Goal: Task Accomplishment & Management: Manage account settings

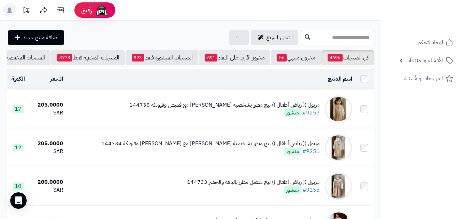
click at [412, 50] on ul "لوحة التحكم الأقسام والمنتجات المنتجات مخزون الخيارات الأقسام الماركات مواصفات …" at bounding box center [421, 60] width 80 height 53
click at [410, 60] on span "الأقسام والمنتجات" at bounding box center [424, 61] width 38 height 10
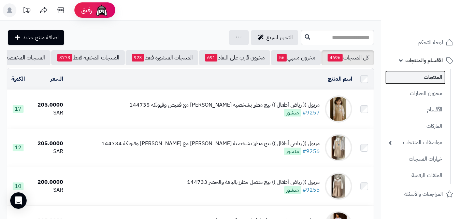
click at [413, 72] on link "المنتجات" at bounding box center [415, 77] width 60 height 14
click at [322, 40] on input "text" at bounding box center [337, 37] width 73 height 15
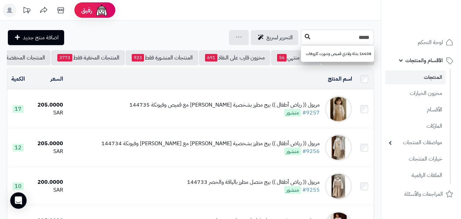
type input "*****"
click at [302, 32] on button at bounding box center [307, 36] width 10 height 13
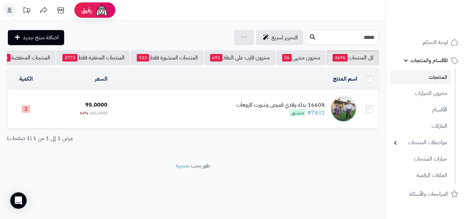
drag, startPoint x: 345, startPoint y: 40, endPoint x: 435, endPoint y: 16, distance: 93.1
click at [430, 17] on div "رفيق ! الطلبات معالجة مكتمل إرجاع المنتجات العملاء المتواجدون الان 20367 عملاء …" at bounding box center [233, 109] width 466 height 219
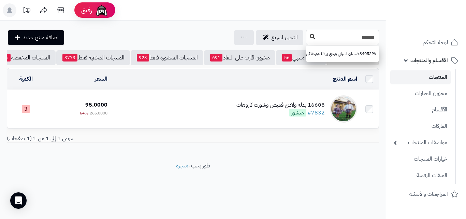
type input "******"
click at [307, 41] on button at bounding box center [312, 36] width 10 height 13
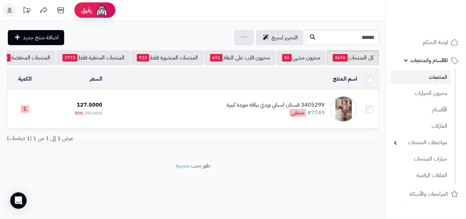
click at [208, 103] on td "340529V فستان اسباني وردي بياقة موردة كبيرة #7749 مخفي" at bounding box center [232, 109] width 255 height 38
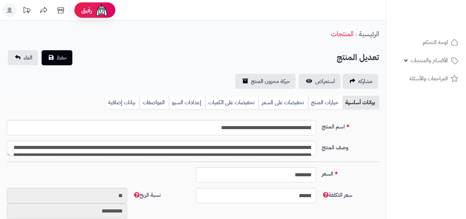
click at [313, 109] on div "بيانات أساسية خيارات المنتج تخفيضات على السعر تخفيضات على الكميات إعدادات السيو…" at bounding box center [193, 104] width 372 height 19
click at [315, 106] on link "خيارات المنتج" at bounding box center [325, 102] width 34 height 14
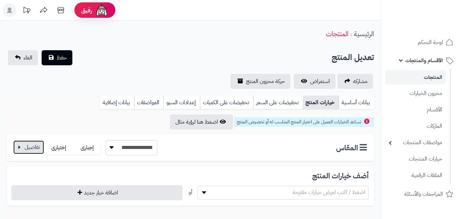
click at [16, 149] on button "button" at bounding box center [28, 147] width 31 height 14
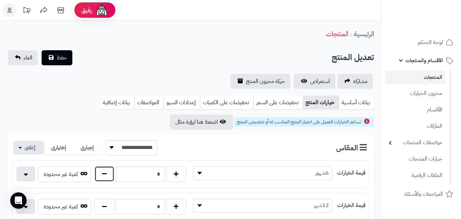
click at [103, 173] on button "button" at bounding box center [104, 174] width 20 height 16
type input "*"
click at [53, 57] on button "حفظ" at bounding box center [57, 57] width 31 height 15
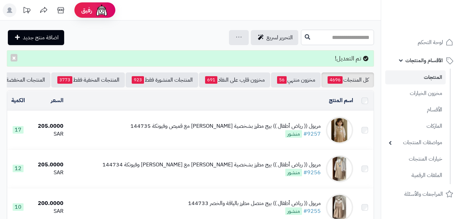
click at [338, 38] on input "text" at bounding box center [337, 37] width 73 height 15
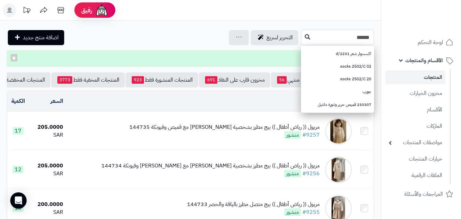
type input "******"
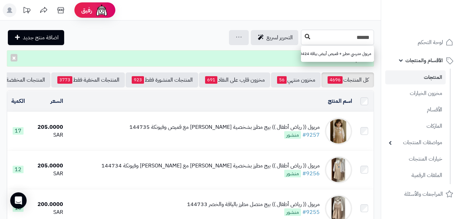
click at [301, 39] on div "****** مريول مدرسي مطرز + قميص أبيض بياقة 240424" at bounding box center [337, 37] width 73 height 15
click at [304, 38] on icon at bounding box center [306, 36] width 5 height 5
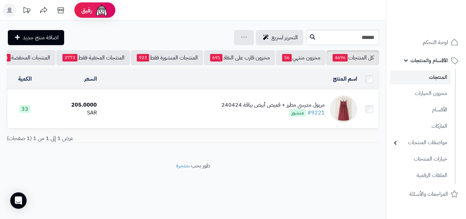
click at [248, 128] on td "مريول مدرسي مطرز + قميص أبيض بياقة 240424 #9221 منشور" at bounding box center [230, 109] width 260 height 38
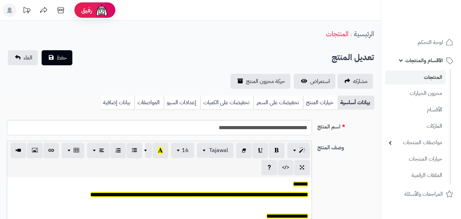
scroll to position [56, 0]
click at [329, 104] on link "خيارات المنتج" at bounding box center [320, 102] width 34 height 14
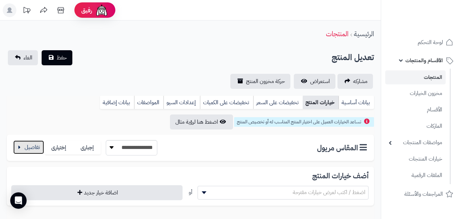
click at [35, 141] on button "button" at bounding box center [28, 147] width 31 height 14
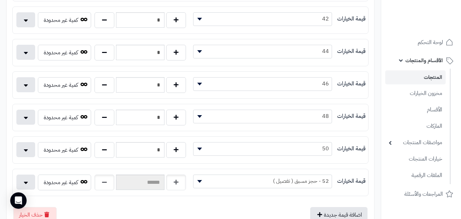
scroll to position [313, 0]
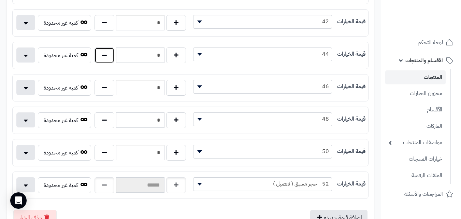
drag, startPoint x: 108, startPoint y: 55, endPoint x: 107, endPoint y: 46, distance: 9.3
click at [107, 46] on div "**********" at bounding box center [190, 55] width 355 height 21
click at [104, 56] on button "button" at bounding box center [104, 55] width 20 height 16
type input "*"
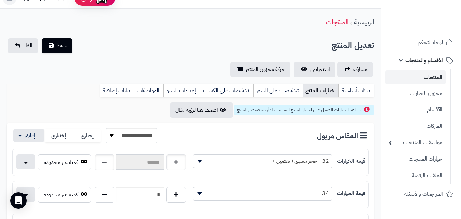
scroll to position [0, 0]
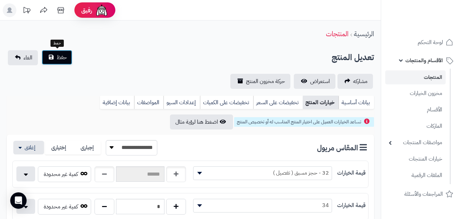
click at [52, 54] on button "حفظ" at bounding box center [57, 57] width 31 height 15
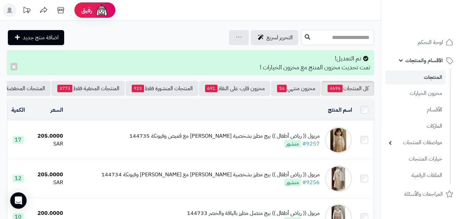
click at [325, 35] on input "text" at bounding box center [337, 37] width 73 height 15
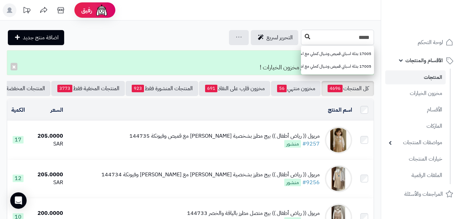
type input "*****"
click at [302, 32] on button at bounding box center [307, 36] width 10 height 13
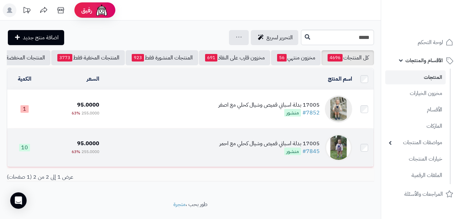
click at [235, 147] on div "17005 بدلة اسباني قميص وشيال كحلي مع احمر" at bounding box center [269, 143] width 100 height 8
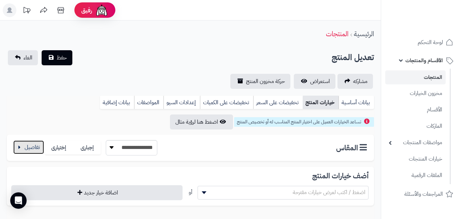
click at [41, 143] on button "button" at bounding box center [28, 147] width 31 height 14
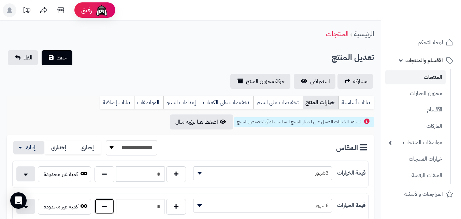
click at [106, 209] on button "button" at bounding box center [104, 206] width 20 height 16
type input "*"
click at [55, 61] on button "حفظ" at bounding box center [57, 57] width 31 height 15
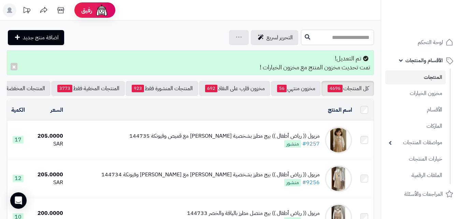
click at [346, 39] on input "text" at bounding box center [337, 37] width 73 height 15
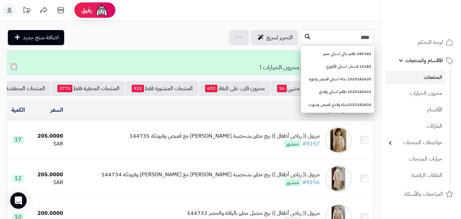
type input "****"
click at [302, 35] on button at bounding box center [307, 36] width 10 height 13
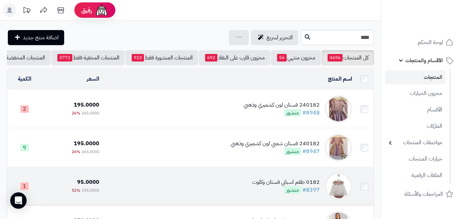
click at [266, 177] on td "0182 طقم اسباني فستان وكلوت #8397 منشور" at bounding box center [228, 186] width 253 height 38
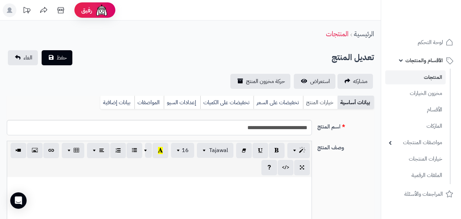
scroll to position [99, 0]
click at [317, 105] on link "خيارات المنتج" at bounding box center [320, 102] width 34 height 14
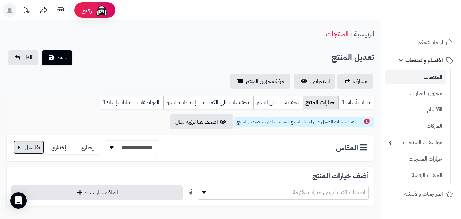
click at [31, 140] on button "button" at bounding box center [28, 147] width 31 height 14
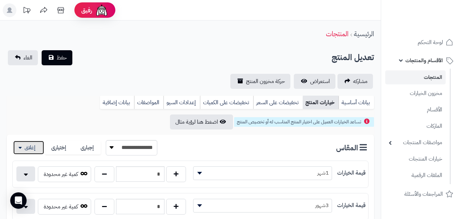
scroll to position [189, 0]
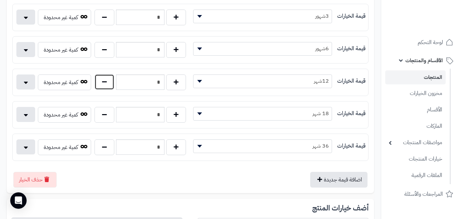
click at [105, 83] on button "button" at bounding box center [104, 82] width 20 height 16
type input "*"
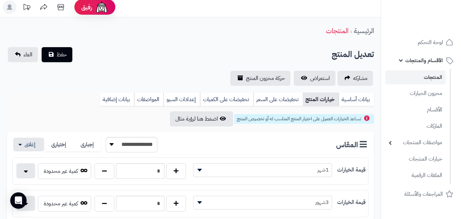
scroll to position [0, 0]
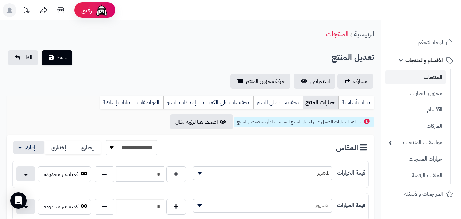
click at [54, 59] on button "حفظ" at bounding box center [57, 57] width 31 height 15
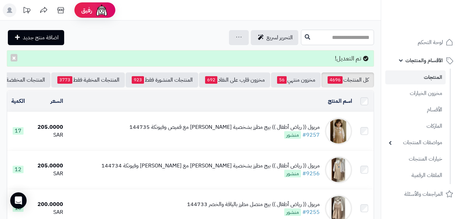
click at [355, 39] on input "text" at bounding box center [337, 37] width 73 height 15
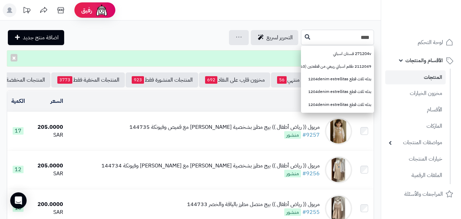
click at [301, 38] on input "****" at bounding box center [337, 37] width 73 height 15
type input "****"
click at [304, 38] on icon at bounding box center [306, 36] width 5 height 5
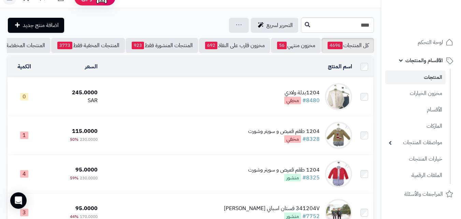
click at [460, 24] on html "رفيق ! الطلبات معالجة مكتمل إرجاع المنتجات العملاء المتواجدون الان 20367 عملاء …" at bounding box center [230, 97] width 461 height 219
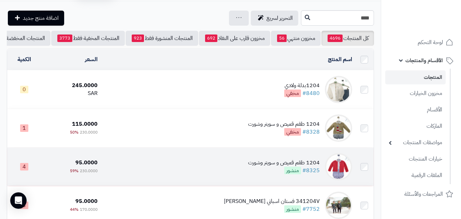
click at [221, 168] on td "1204 طقم قميص و سويتر وشورت #8325 منشور" at bounding box center [227, 166] width 254 height 38
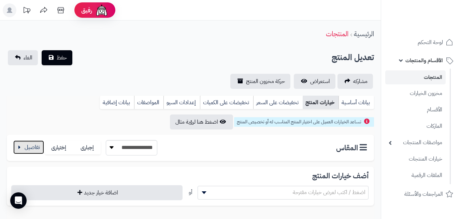
click at [40, 145] on button "button" at bounding box center [28, 147] width 31 height 14
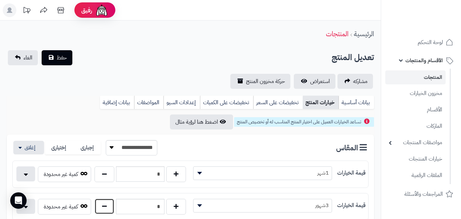
click at [105, 207] on button "button" at bounding box center [104, 206] width 20 height 16
type input "*"
click at [53, 57] on button "حفظ" at bounding box center [57, 57] width 31 height 15
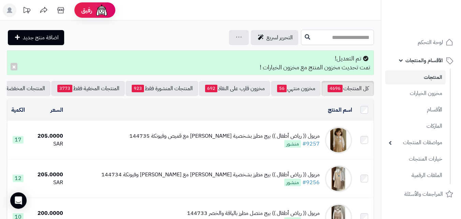
click at [312, 43] on input "text" at bounding box center [337, 37] width 73 height 15
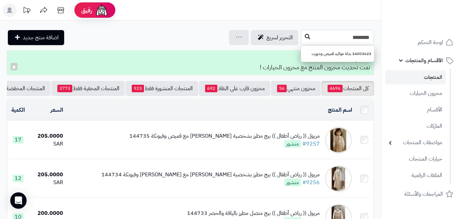
type input "********"
click at [302, 40] on button at bounding box center [307, 36] width 10 height 13
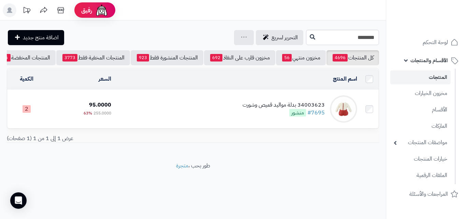
click at [204, 105] on td "34003623 بدلة مواليد قميص وشورت #7695 منشور" at bounding box center [237, 109] width 246 height 38
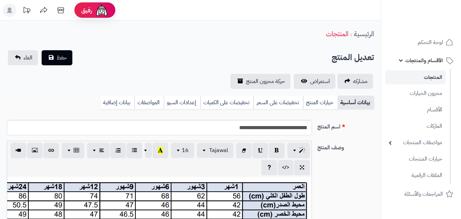
scroll to position [65, 0]
click at [330, 102] on link "خيارات المنتج" at bounding box center [320, 102] width 34 height 14
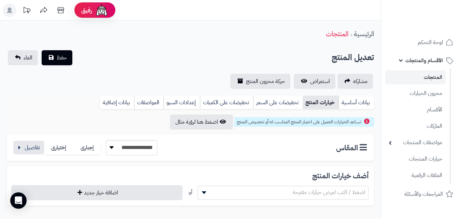
click at [56, 135] on div "**********" at bounding box center [190, 147] width 367 height 26
click at [20, 154] on button "button" at bounding box center [28, 147] width 31 height 14
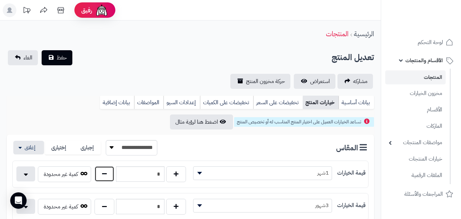
click at [101, 169] on button "button" at bounding box center [104, 174] width 20 height 16
type input "*"
click at [70, 55] on button "حفظ" at bounding box center [57, 57] width 31 height 15
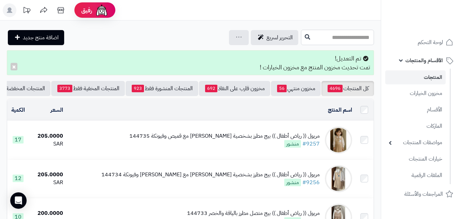
click at [343, 41] on input "text" at bounding box center [337, 37] width 73 height 15
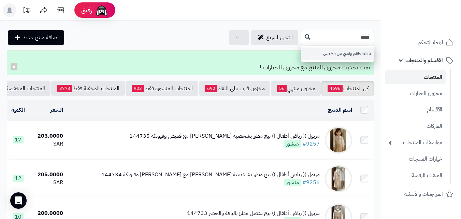
type input "****"
click at [334, 58] on link "1813 طقم ولادي من قطعتين" at bounding box center [337, 53] width 73 height 13
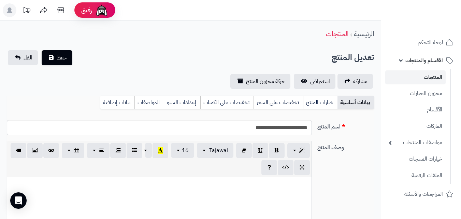
scroll to position [73, 0]
click at [313, 98] on link "خيارات المنتج" at bounding box center [320, 102] width 34 height 14
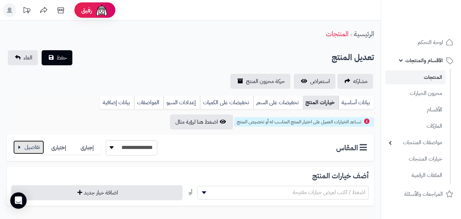
click at [37, 147] on button "button" at bounding box center [28, 147] width 31 height 14
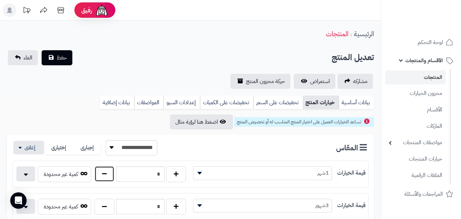
click at [96, 178] on button "button" at bounding box center [104, 174] width 20 height 16
type input "*"
click at [51, 53] on button "حفظ" at bounding box center [57, 57] width 31 height 15
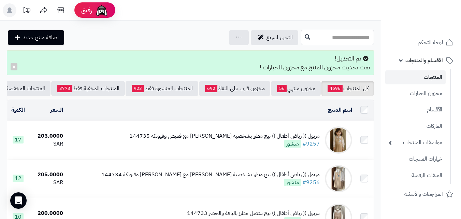
click at [355, 39] on input "text" at bounding box center [337, 37] width 73 height 15
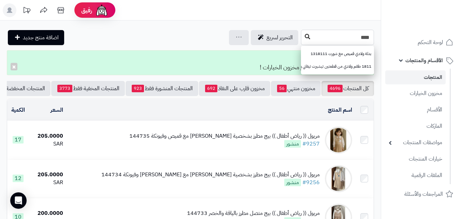
type input "****"
drag, startPoint x: 267, startPoint y: 42, endPoint x: 263, endPoint y: 45, distance: 4.7
click at [302, 42] on button at bounding box center [307, 37] width 10 height 13
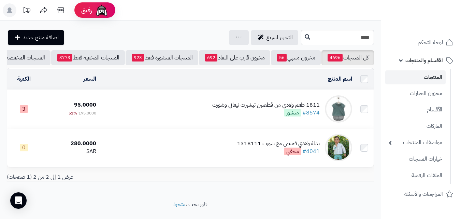
click at [191, 109] on td "1811 طقم ولادي من قطعتين تيشيرت تيفاني وشورت #8574 منشور" at bounding box center [227, 109] width 256 height 38
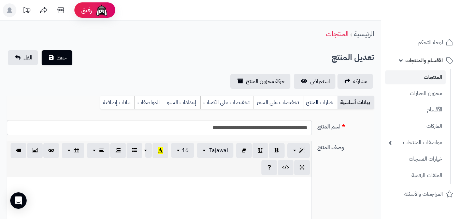
click at [312, 102] on link "خيارات المنتج" at bounding box center [320, 102] width 34 height 14
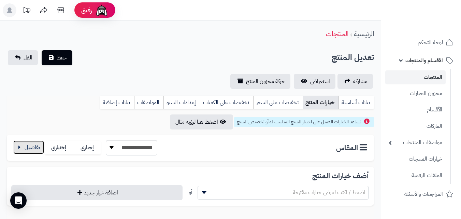
click at [34, 154] on button "button" at bounding box center [28, 147] width 31 height 14
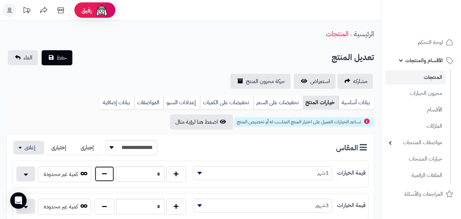
click at [100, 172] on button "button" at bounding box center [104, 174] width 20 height 16
type input "*"
click at [62, 56] on span "حفظ" at bounding box center [62, 57] width 10 height 8
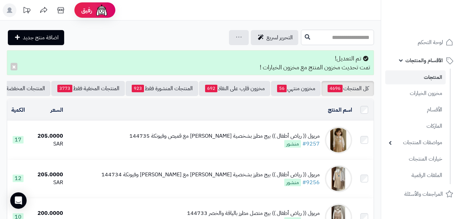
click at [301, 34] on input "text" at bounding box center [337, 37] width 73 height 15
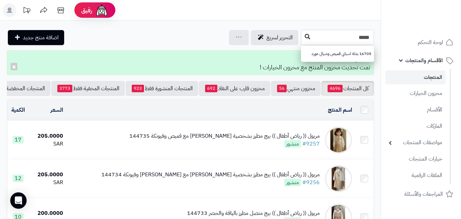
type input "*****"
click at [302, 38] on button at bounding box center [307, 36] width 10 height 13
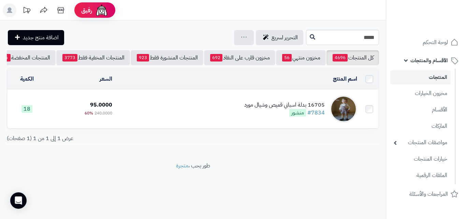
click at [188, 95] on td "16705 بدلة اسباني قميص وشيال مورد #7834 منشور" at bounding box center [237, 109] width 245 height 38
click at [197, 119] on td "16705 بدلة اسباني قميص وشيال مورد #7834 منشور" at bounding box center [237, 109] width 245 height 38
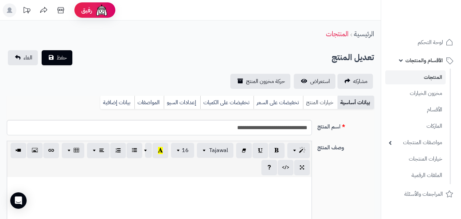
scroll to position [73, 0]
click at [320, 104] on link "خيارات المنتج" at bounding box center [320, 102] width 34 height 14
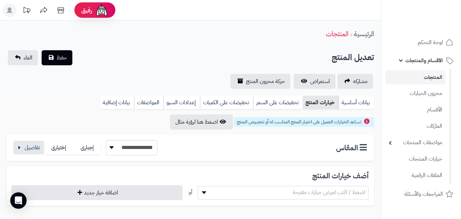
click at [45, 148] on div "**********" at bounding box center [84, 147] width 145 height 15
click at [34, 140] on div "**********" at bounding box center [84, 147] width 145 height 15
click at [29, 144] on button "button" at bounding box center [28, 147] width 31 height 14
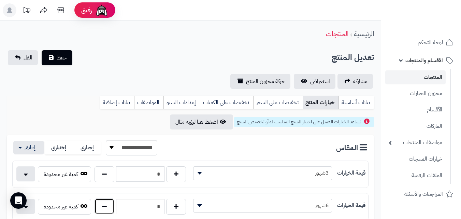
click at [104, 202] on button "button" at bounding box center [104, 206] width 20 height 16
type input "*"
click at [60, 50] on button "حفظ" at bounding box center [57, 57] width 31 height 15
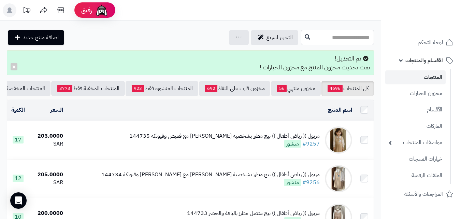
click at [355, 41] on input "text" at bounding box center [337, 37] width 73 height 15
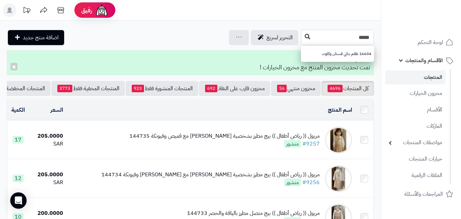
type input "*****"
click at [304, 36] on icon at bounding box center [306, 36] width 5 height 5
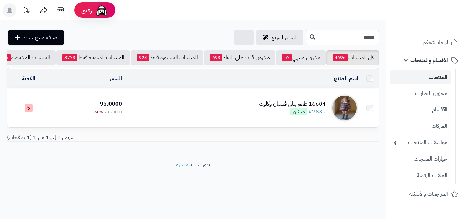
click at [244, 111] on td "16604 طقم بناتي فستان وكلوت #7830 منشور" at bounding box center [243, 108] width 236 height 38
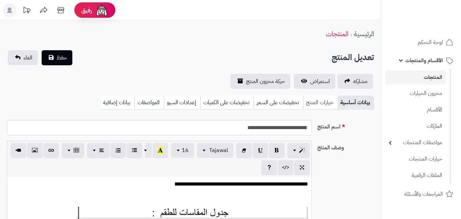
scroll to position [99, 0]
click at [327, 98] on link "خيارات المنتج" at bounding box center [320, 102] width 34 height 14
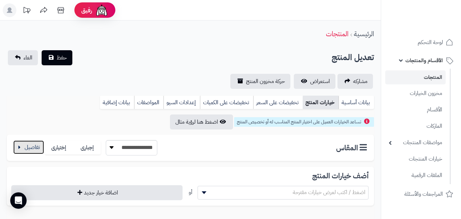
click at [32, 142] on button "button" at bounding box center [28, 147] width 31 height 14
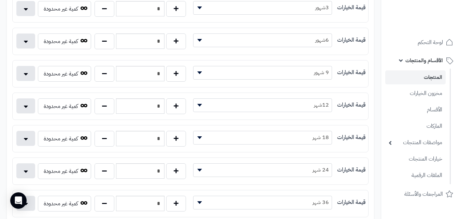
scroll to position [173, 0]
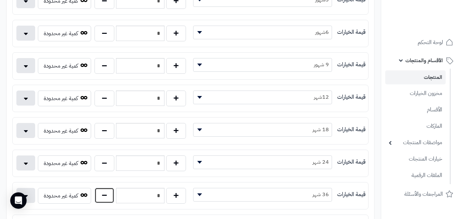
click at [105, 194] on button "button" at bounding box center [104, 195] width 20 height 16
type input "*"
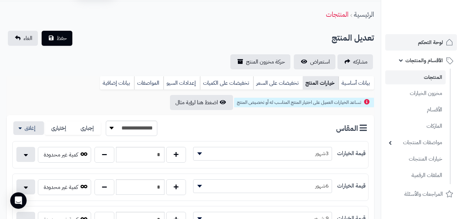
scroll to position [0, 0]
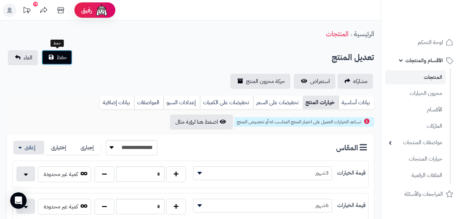
click at [52, 57] on button "حفظ" at bounding box center [57, 57] width 31 height 15
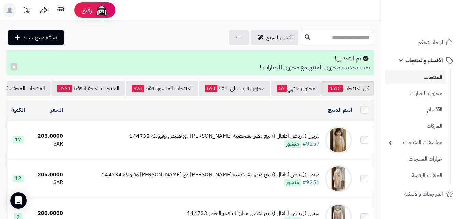
click at [307, 42] on input "text" at bounding box center [337, 37] width 73 height 15
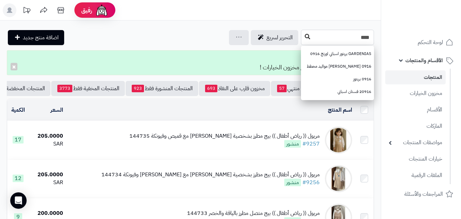
type input "****"
click at [304, 36] on icon at bounding box center [306, 36] width 5 height 5
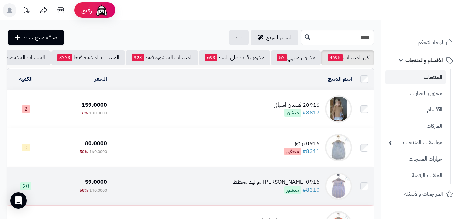
click at [254, 194] on td "0916 [PERSON_NAME] مواليد مخطط #8310 منشور" at bounding box center [232, 186] width 245 height 38
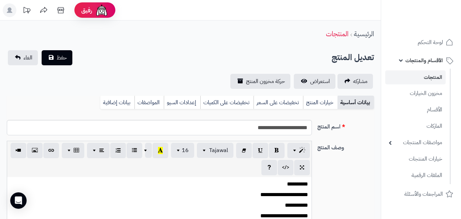
scroll to position [73, 0]
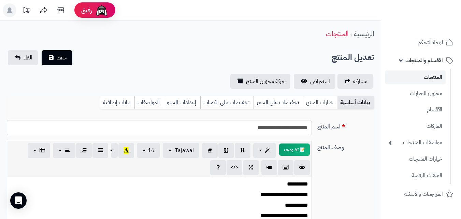
click at [313, 95] on link "خيارات المنتج" at bounding box center [320, 102] width 34 height 14
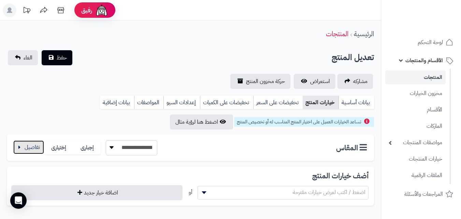
click at [26, 146] on button "button" at bounding box center [28, 147] width 31 height 14
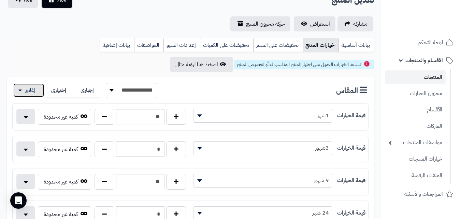
scroll to position [53, 0]
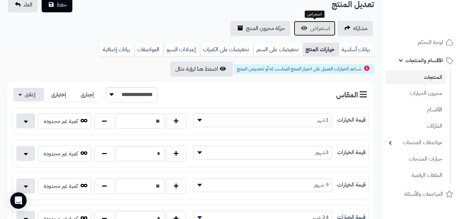
click at [318, 28] on span "استعراض" at bounding box center [320, 28] width 20 height 8
click at [110, 190] on button "button" at bounding box center [104, 186] width 20 height 16
type input "*"
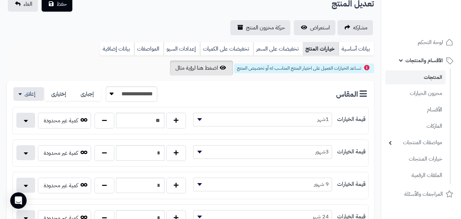
scroll to position [51, 0]
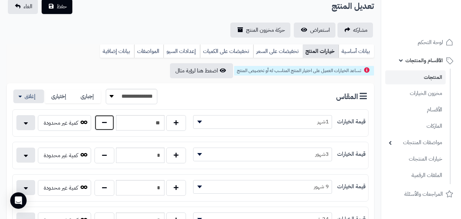
click at [104, 120] on button "button" at bounding box center [104, 123] width 20 height 16
type input "*"
click at [62, 0] on button "حفظ" at bounding box center [57, 6] width 31 height 15
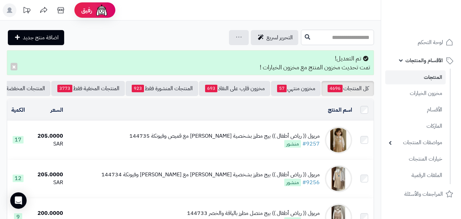
click at [342, 32] on input "text" at bounding box center [337, 37] width 73 height 15
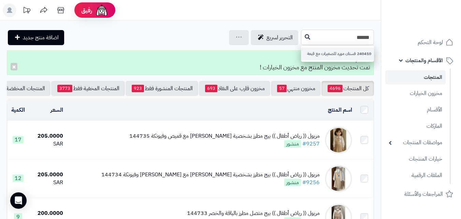
type input "******"
click at [301, 50] on link "240410 فستان مورد للصغيرات مع قبعة" at bounding box center [337, 53] width 73 height 13
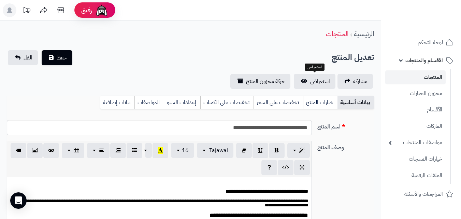
scroll to position [124, 0]
click at [313, 106] on link "خيارات المنتج" at bounding box center [320, 102] width 34 height 14
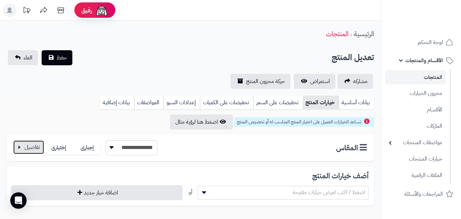
click at [35, 146] on button "button" at bounding box center [28, 147] width 31 height 14
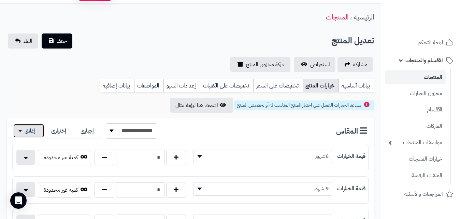
scroll to position [24, 0]
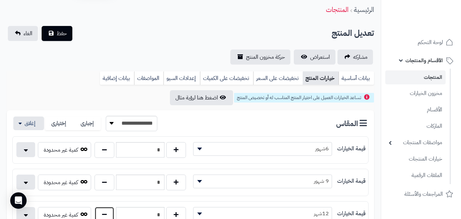
click at [107, 216] on button "button" at bounding box center [104, 214] width 20 height 16
type input "*"
click at [71, 27] on button "حفظ" at bounding box center [57, 33] width 31 height 15
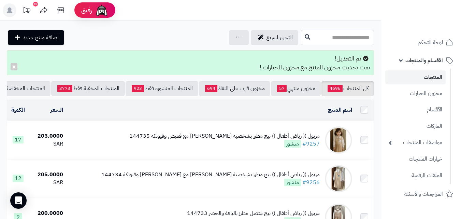
click at [330, 32] on input "text" at bounding box center [337, 37] width 73 height 15
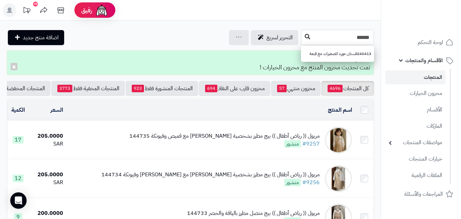
type input "******"
click at [302, 38] on button at bounding box center [307, 36] width 10 height 13
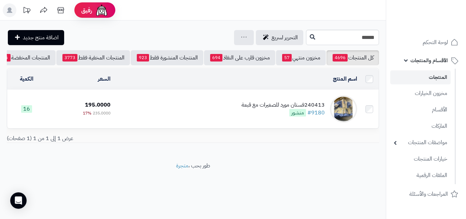
drag, startPoint x: 238, startPoint y: 131, endPoint x: 247, endPoint y: 120, distance: 13.6
click at [243, 124] on td "240413فستان مورد للصغيرات مع قبعة #9180 منشور" at bounding box center [236, 109] width 247 height 38
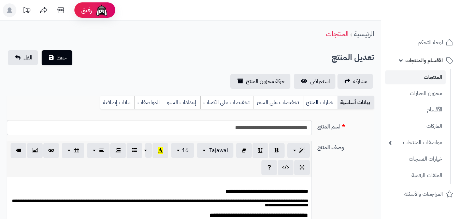
scroll to position [124, 0]
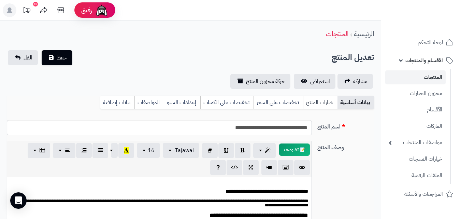
click at [333, 104] on link "خيارات المنتج" at bounding box center [320, 102] width 34 height 14
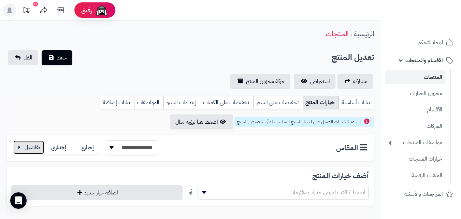
click at [37, 143] on button "button" at bounding box center [28, 147] width 31 height 14
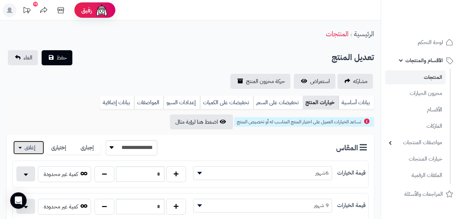
scroll to position [69, 0]
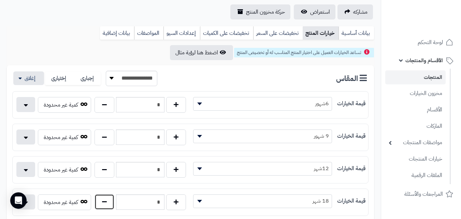
click at [104, 203] on button "button" at bounding box center [104, 202] width 20 height 16
type input "*"
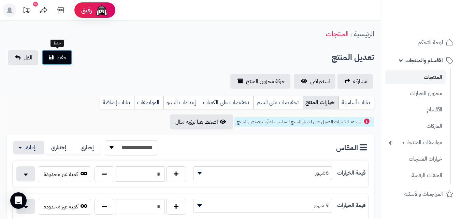
click at [57, 53] on button "حفظ" at bounding box center [57, 57] width 31 height 15
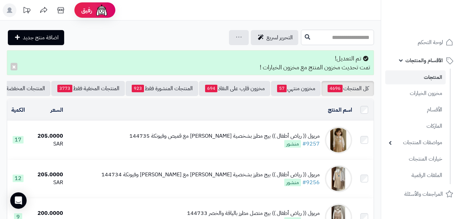
click at [322, 40] on input "text" at bounding box center [337, 37] width 73 height 15
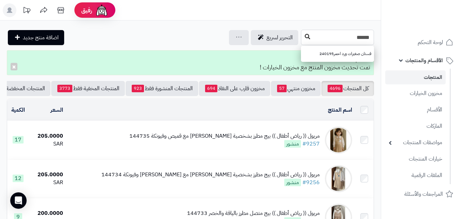
type input "******"
click at [302, 42] on button at bounding box center [307, 36] width 10 height 13
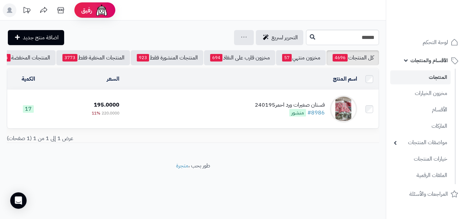
click at [213, 122] on td "فستان صغيرات ورد احمر240195 #8986 منشور" at bounding box center [241, 109] width 238 height 38
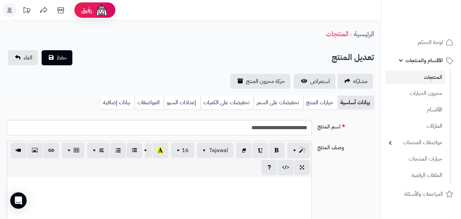
select select
click at [315, 98] on link "خيارات المنتج" at bounding box center [320, 102] width 34 height 14
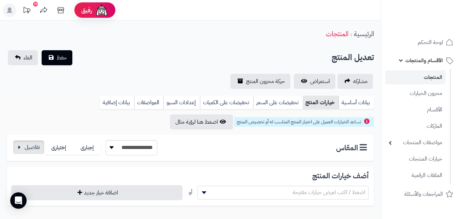
drag, startPoint x: 30, startPoint y: 159, endPoint x: 33, endPoint y: 152, distance: 7.6
click at [30, 158] on div "**********" at bounding box center [190, 147] width 367 height 26
click at [34, 151] on button "button" at bounding box center [28, 147] width 31 height 14
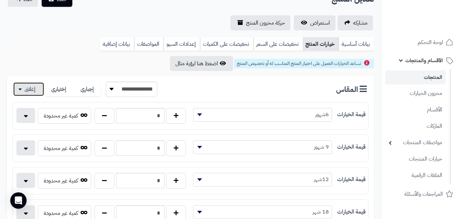
scroll to position [61, 0]
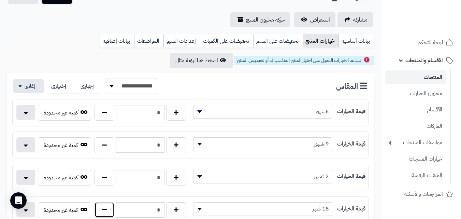
click at [110, 205] on button "button" at bounding box center [104, 210] width 20 height 16
type input "*"
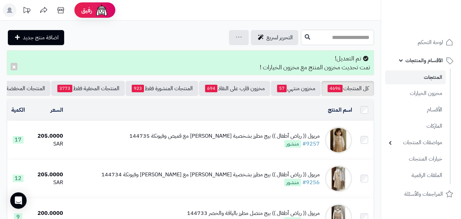
click at [329, 33] on input "text" at bounding box center [337, 37] width 73 height 15
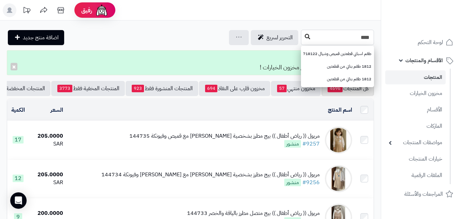
type input "****"
click at [302, 43] on button at bounding box center [307, 36] width 10 height 13
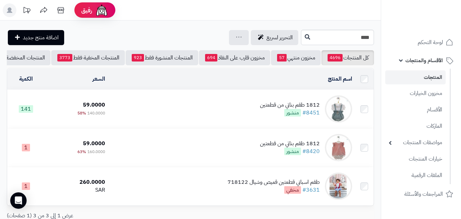
click at [267, 105] on div "1812 طقم بناتي من قطعتين" at bounding box center [290, 105] width 60 height 8
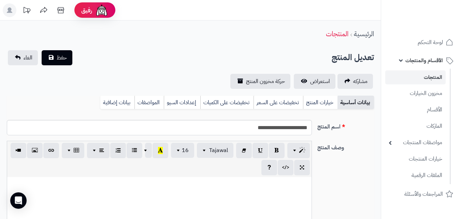
scroll to position [99, 0]
click at [320, 102] on link "خيارات المنتج" at bounding box center [320, 102] width 34 height 14
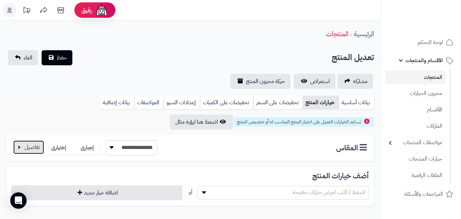
click at [26, 145] on button "button" at bounding box center [28, 147] width 31 height 14
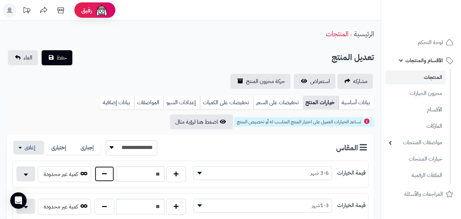
click at [101, 176] on button "button" at bounding box center [104, 174] width 20 height 16
type input "**"
click at [55, 60] on button "حفظ" at bounding box center [57, 57] width 31 height 15
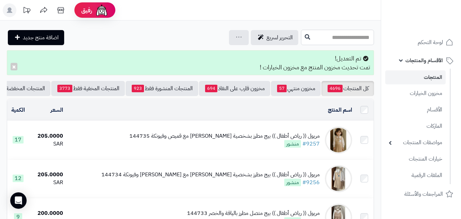
click at [301, 36] on input "text" at bounding box center [337, 37] width 73 height 15
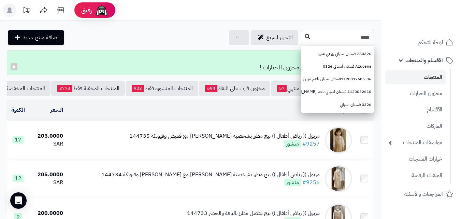
type input "****"
click at [302, 42] on button at bounding box center [307, 36] width 10 height 13
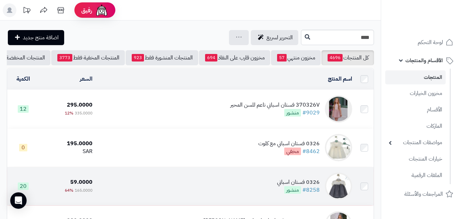
click at [184, 180] on td "0326 فستان اسباني #8258 منشور" at bounding box center [224, 186] width 259 height 38
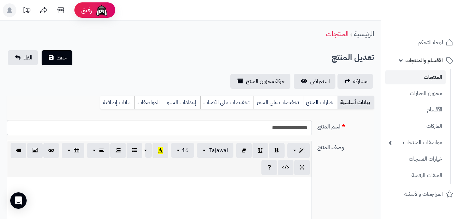
scroll to position [99, 0]
click at [311, 102] on link "خيارات المنتج" at bounding box center [320, 102] width 34 height 14
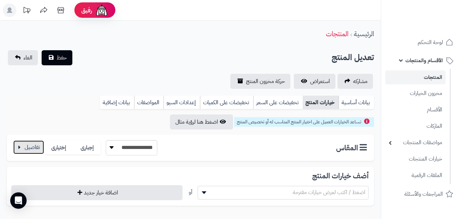
click at [19, 143] on button "button" at bounding box center [28, 147] width 31 height 14
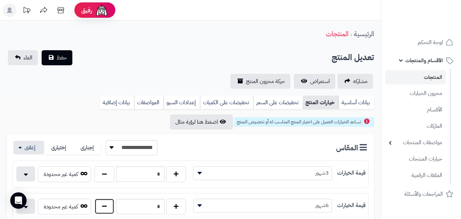
click at [104, 212] on button "button" at bounding box center [104, 206] width 20 height 16
type input "*"
click at [60, 51] on button "حفظ" at bounding box center [57, 57] width 31 height 15
